Goal: Find specific page/section: Find specific page/section

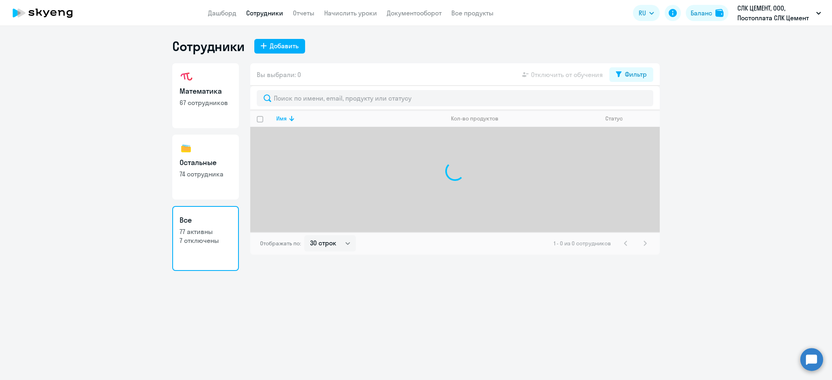
select select "30"
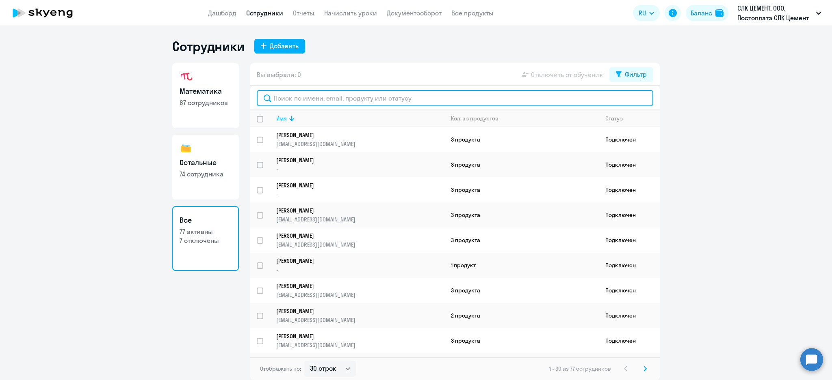
click at [326, 103] on input "text" at bounding box center [455, 98] width 396 height 16
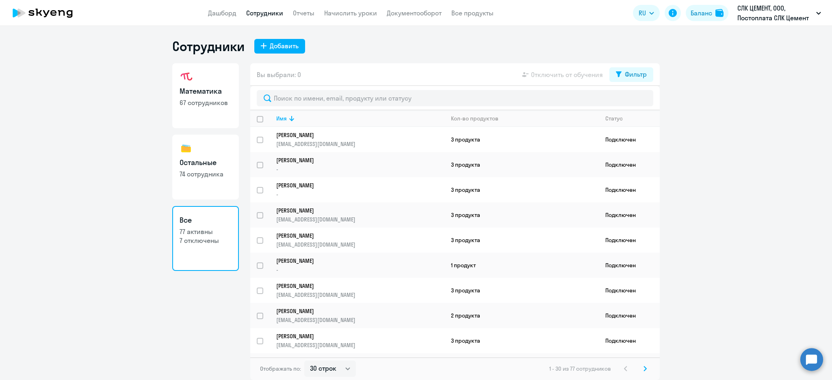
click at [216, 151] on link "Остальные 74 сотрудника" at bounding box center [205, 167] width 67 height 65
select select "30"
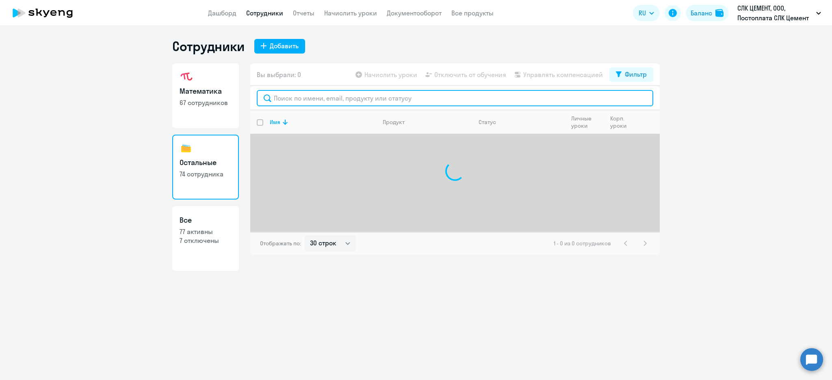
click at [291, 101] on input "text" at bounding box center [455, 98] width 396 height 16
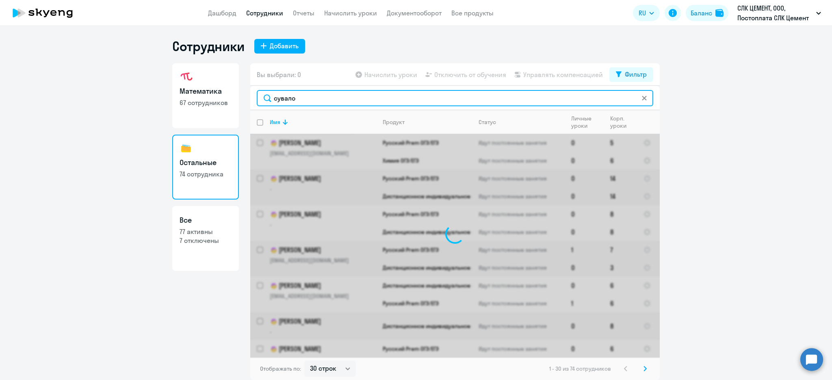
type input "[PERSON_NAME]"
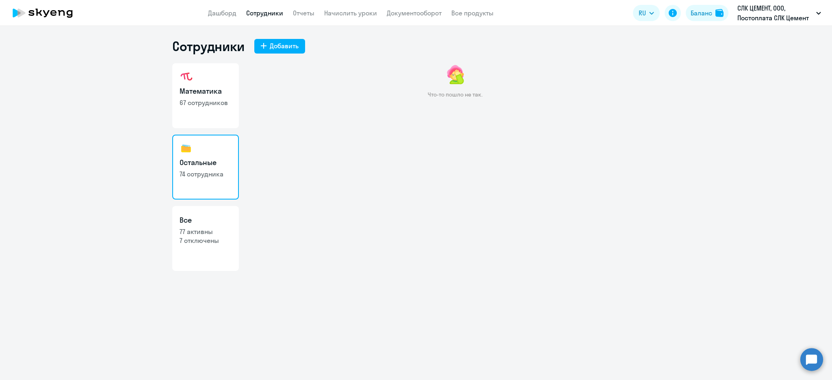
drag, startPoint x: 221, startPoint y: 104, endPoint x: 220, endPoint y: 110, distance: 6.7
click at [221, 103] on p "67 сотрудников" at bounding box center [205, 102] width 52 height 9
select select "30"
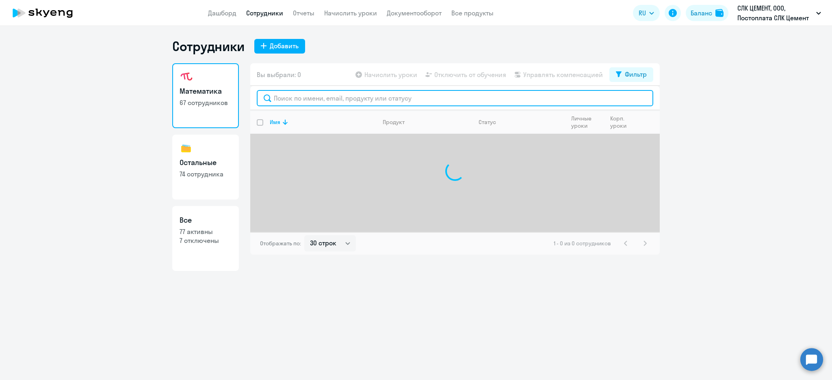
click at [295, 94] on input "text" at bounding box center [455, 98] width 396 height 16
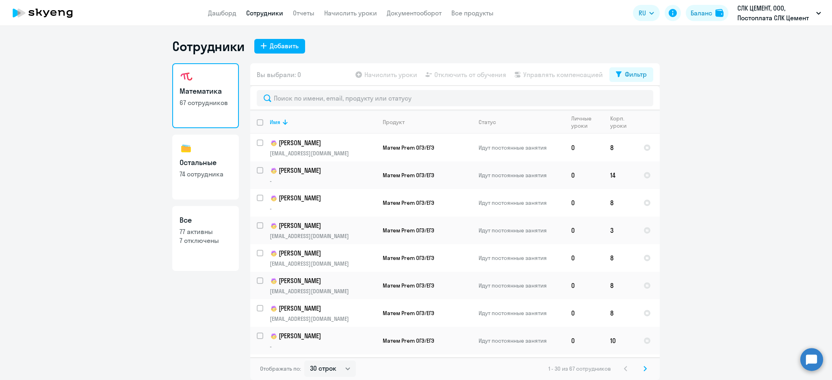
click at [223, 155] on link "Остальные 74 сотрудника" at bounding box center [205, 167] width 67 height 65
select select "30"
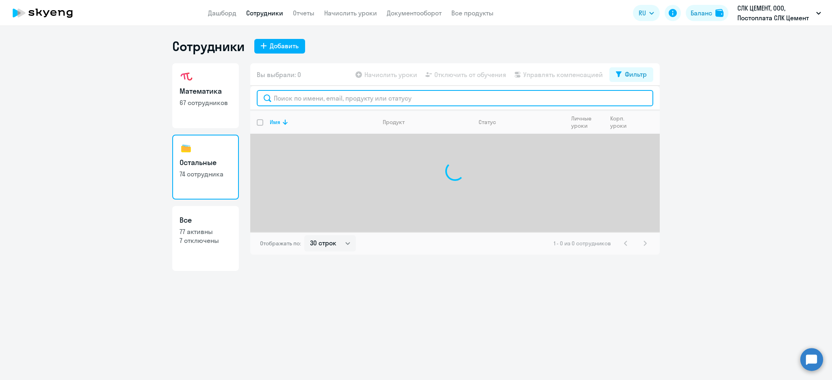
click at [296, 90] on input "text" at bounding box center [455, 98] width 396 height 16
type input "сув"
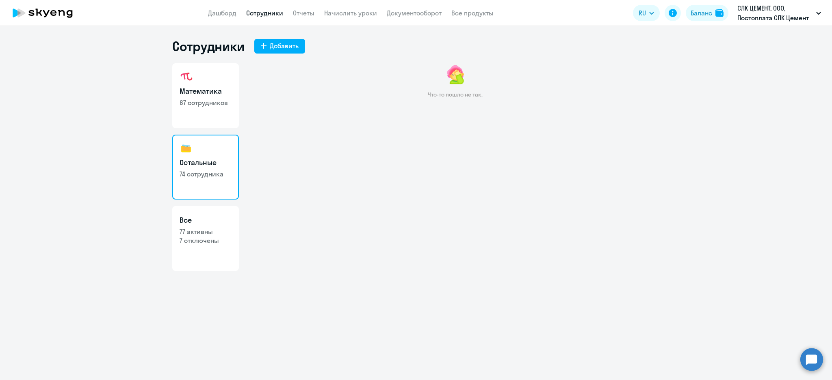
click at [223, 141] on link "Остальные 74 сотрудника" at bounding box center [205, 167] width 67 height 65
click at [218, 101] on p "67 сотрудников" at bounding box center [205, 102] width 52 height 9
select select "30"
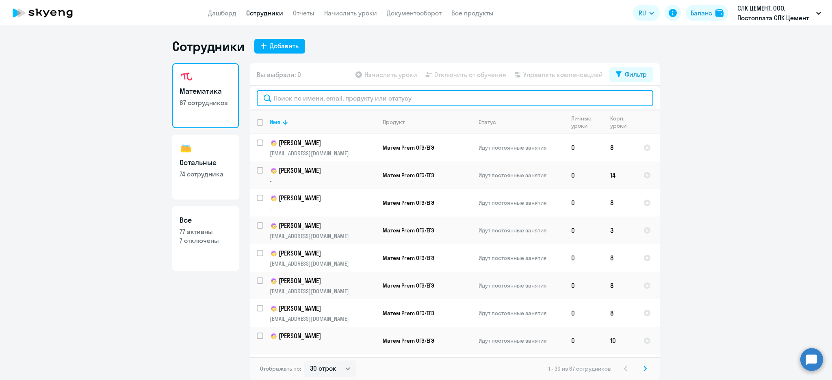
click at [318, 103] on input "text" at bounding box center [455, 98] width 396 height 16
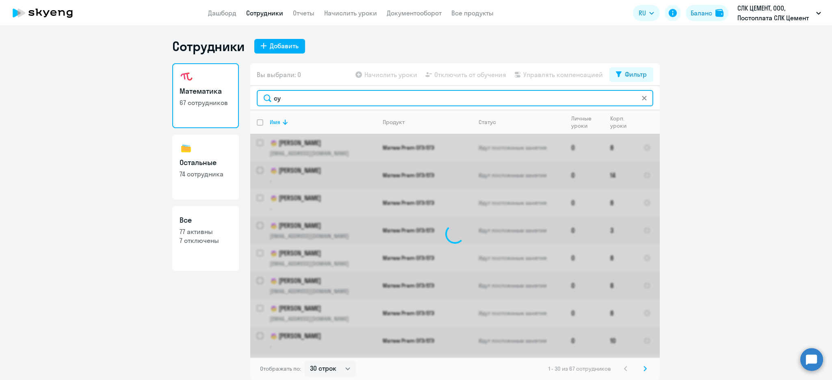
type input "сув"
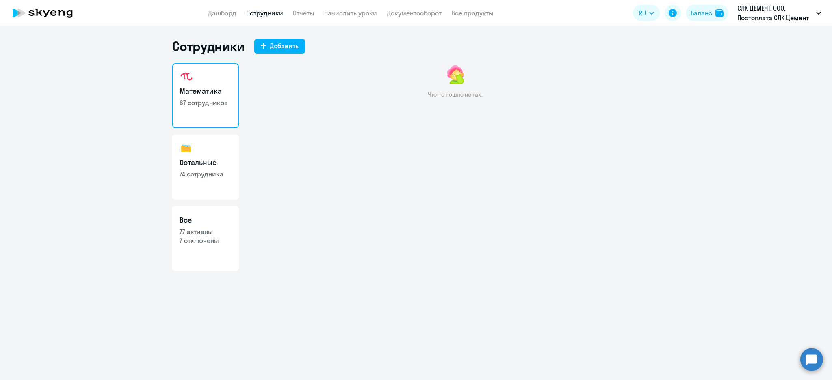
drag, startPoint x: 187, startPoint y: 148, endPoint x: 192, endPoint y: 158, distance: 10.7
click at [187, 148] on img at bounding box center [185, 148] width 13 height 13
select select "30"
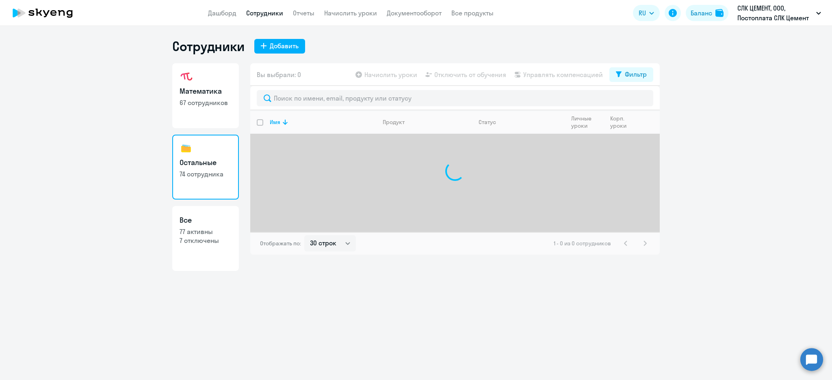
click at [202, 215] on h3 "Все" at bounding box center [205, 220] width 52 height 11
select select "30"
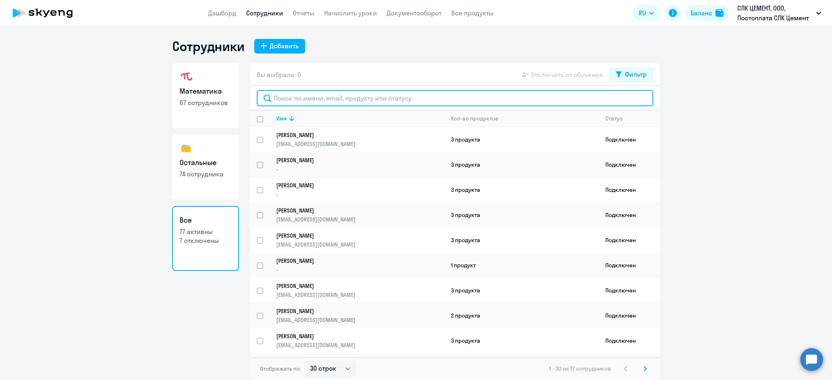
click at [322, 97] on input "text" at bounding box center [455, 98] width 396 height 16
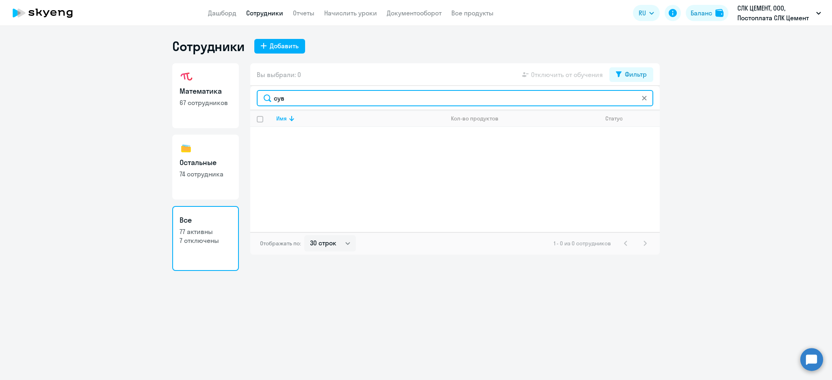
type input "сув"
